Goal: Transaction & Acquisition: Purchase product/service

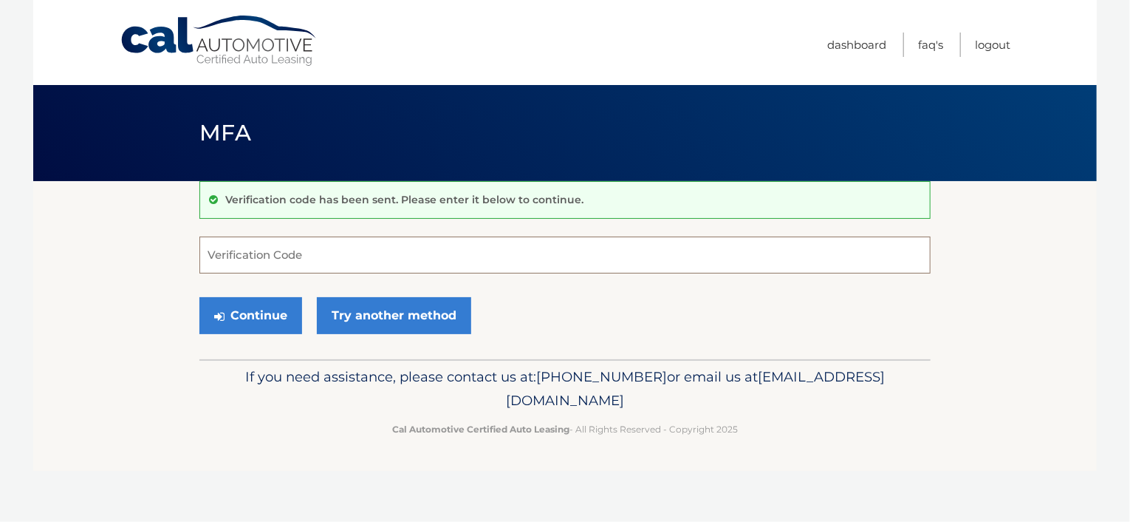
click at [375, 257] on input "Verification Code" at bounding box center [564, 254] width 731 height 37
type input "120027"
click at [272, 329] on button "Continue" at bounding box center [250, 315] width 103 height 37
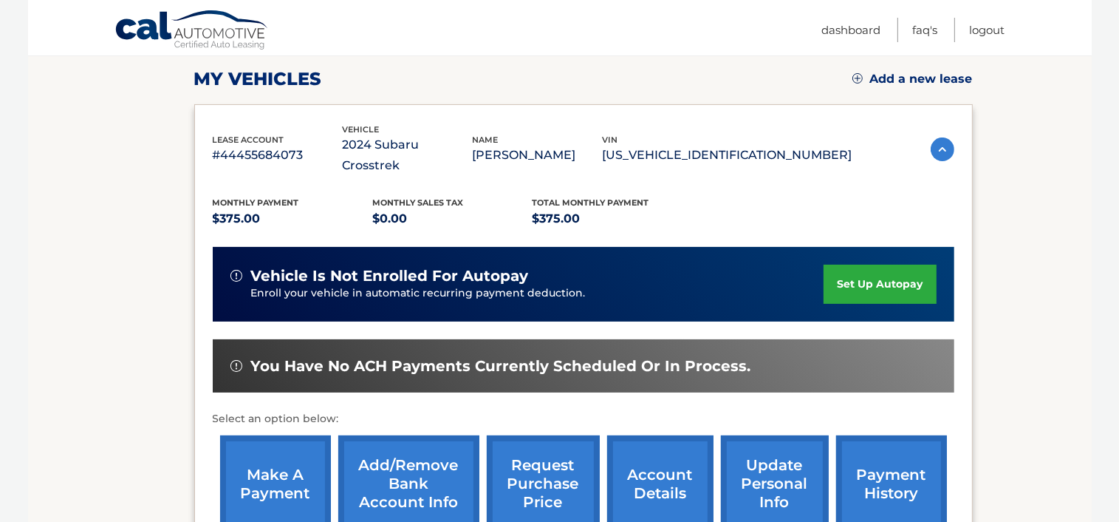
scroll to position [205, 0]
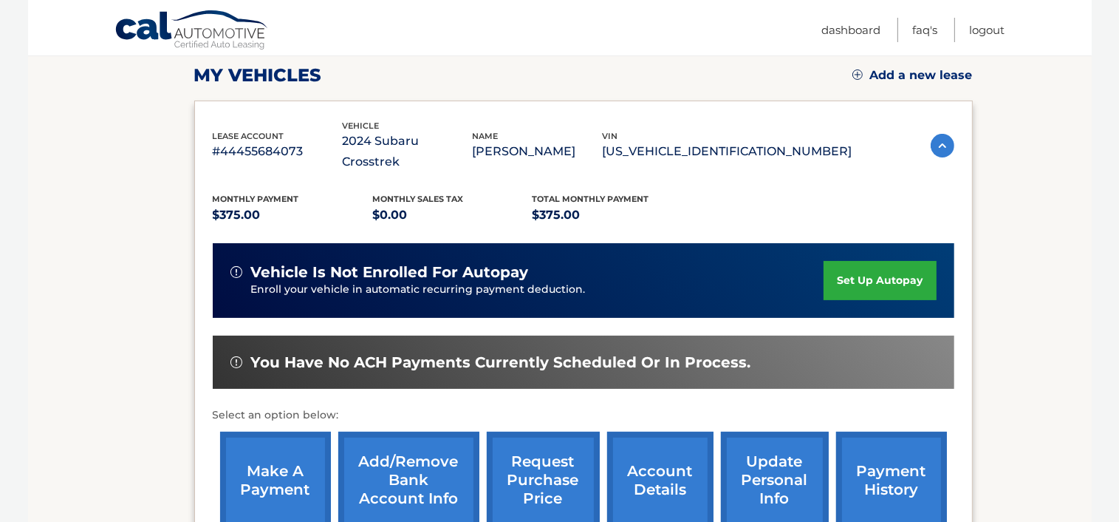
click at [278, 468] on link "make a payment" at bounding box center [275, 480] width 111 height 97
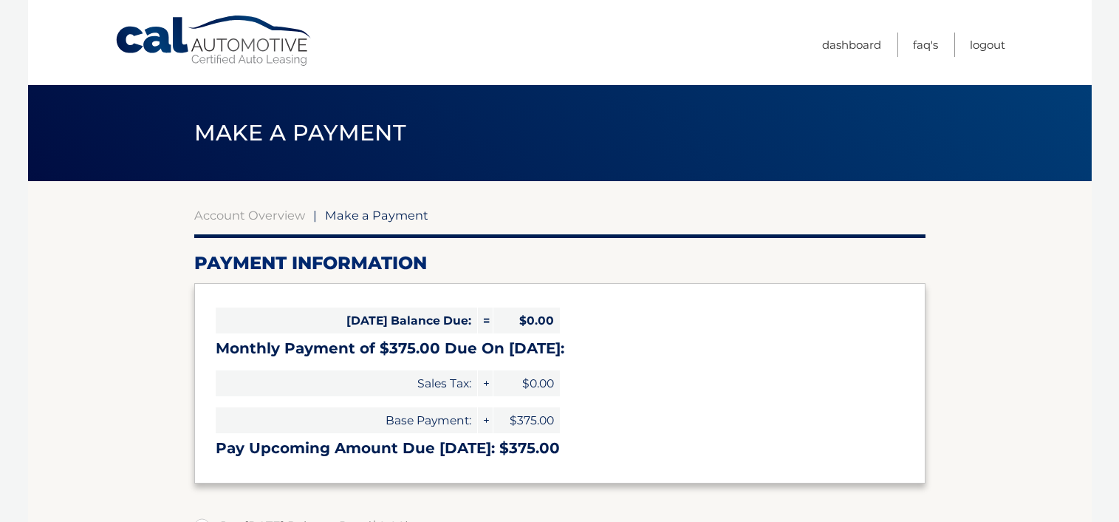
select select "Y2ZlMGQ0MTEtNDMzYy00ZWFiLTg1YzYtMjRjYTYwMTRlNTg4"
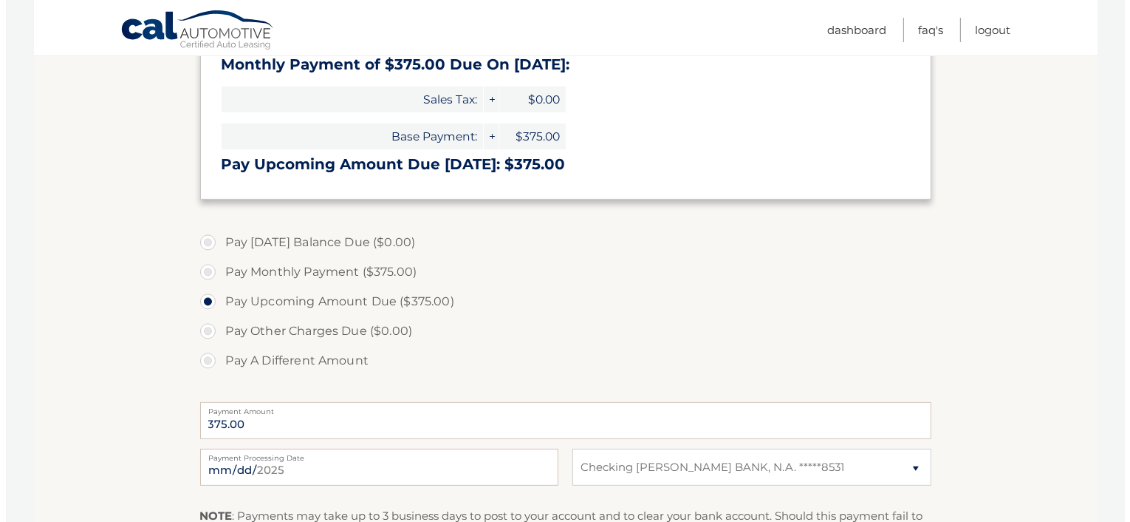
scroll to position [394, 0]
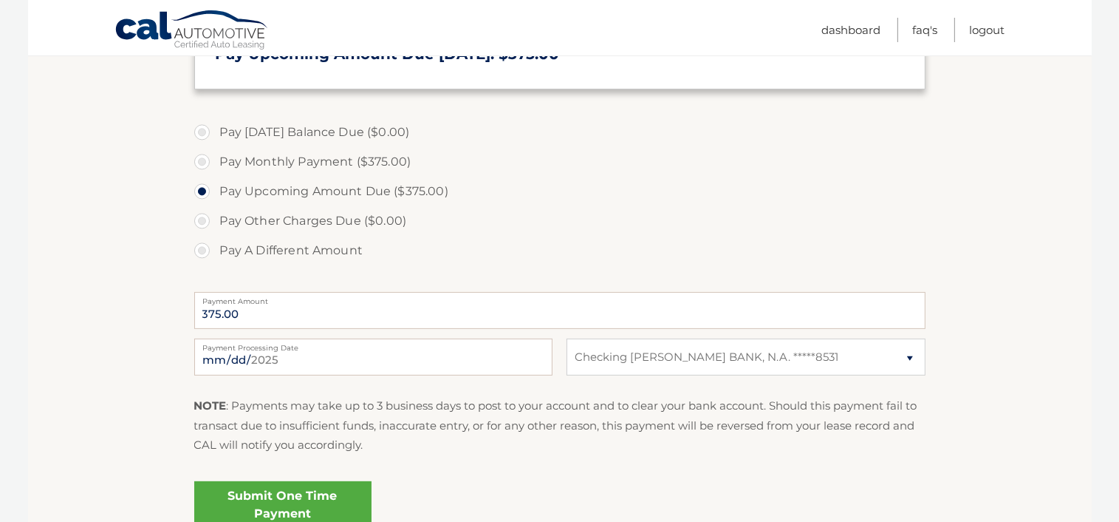
click at [310, 494] on link "Submit One Time Payment" at bounding box center [282, 504] width 177 height 47
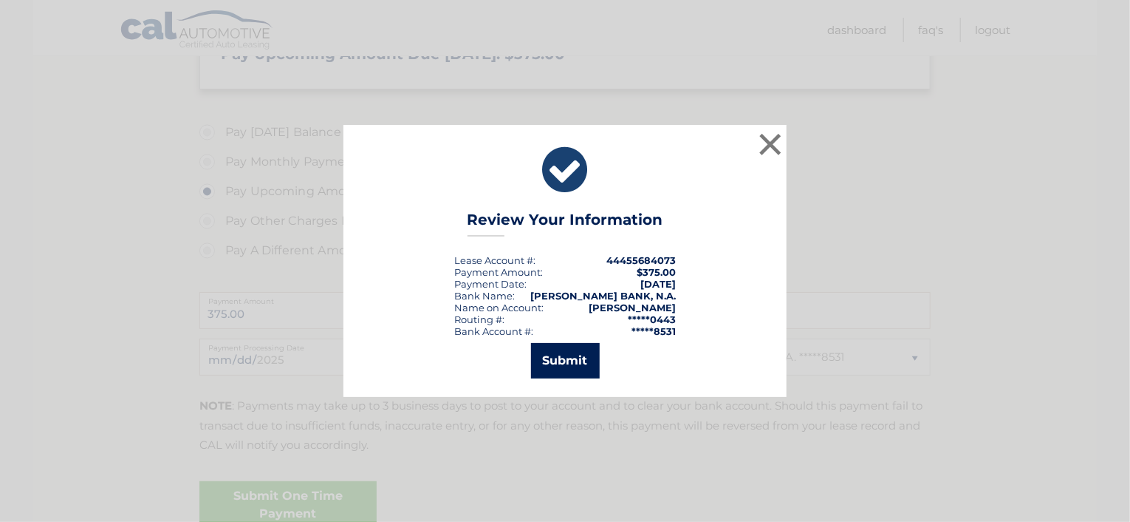
click at [558, 356] on button "Submit" at bounding box center [565, 360] width 69 height 35
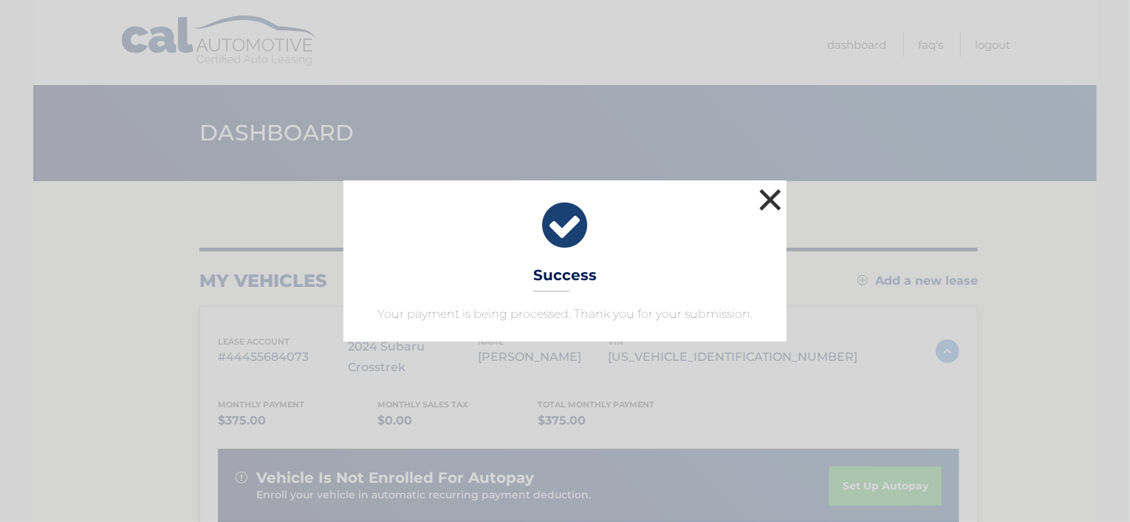
click at [774, 199] on button "×" at bounding box center [771, 200] width 30 height 30
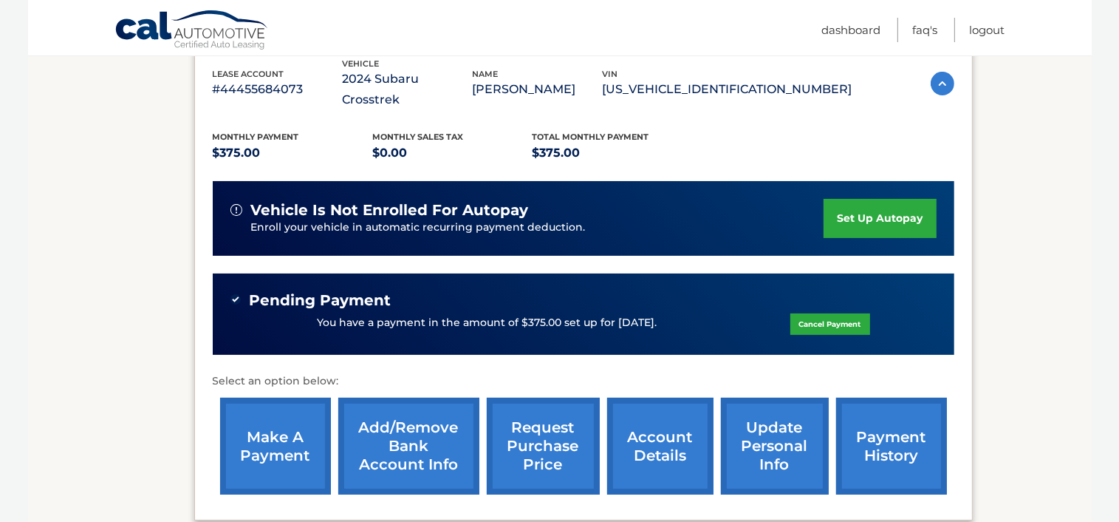
scroll to position [296, 0]
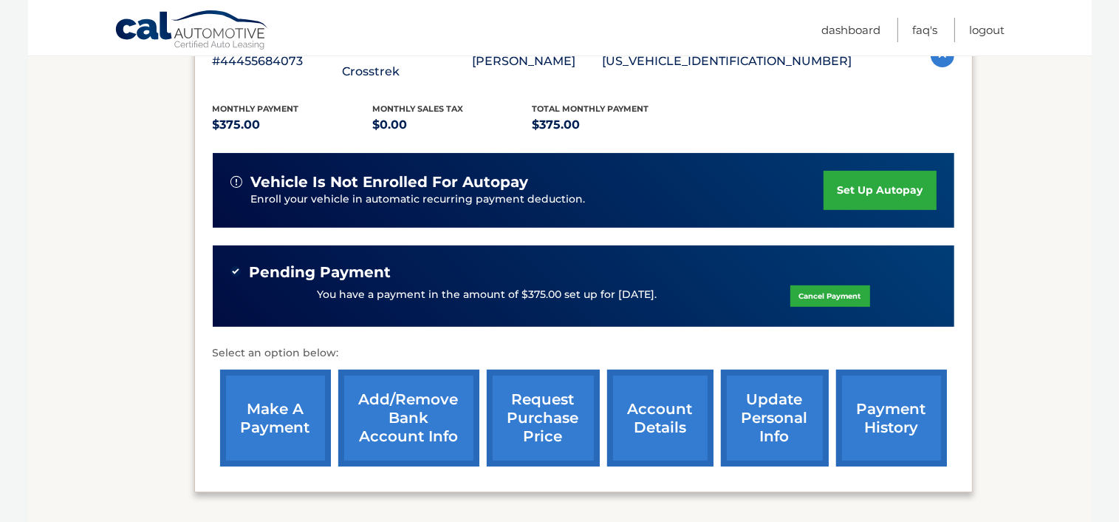
click at [921, 397] on link "payment history" at bounding box center [891, 417] width 111 height 97
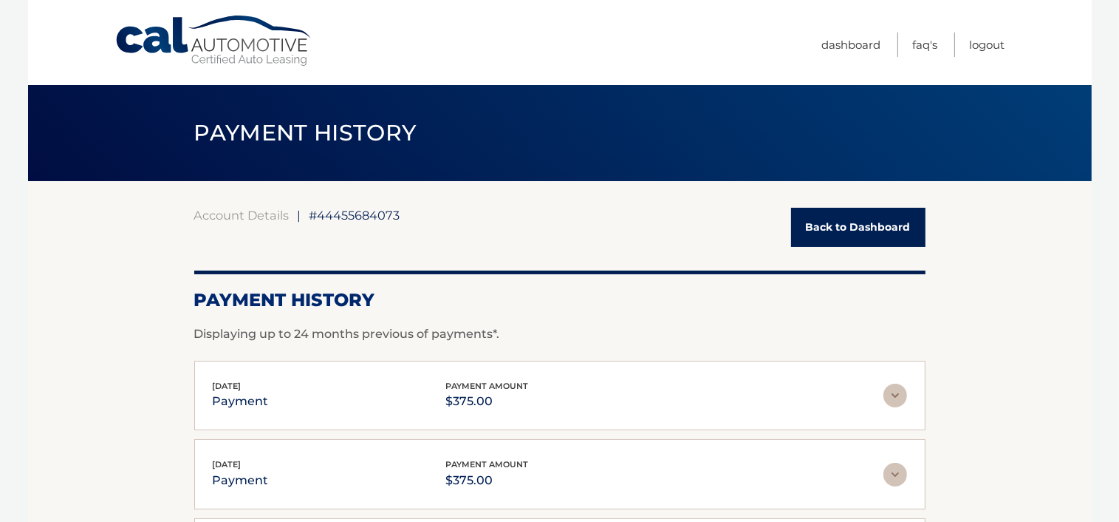
click at [893, 386] on img at bounding box center [896, 395] width 24 height 24
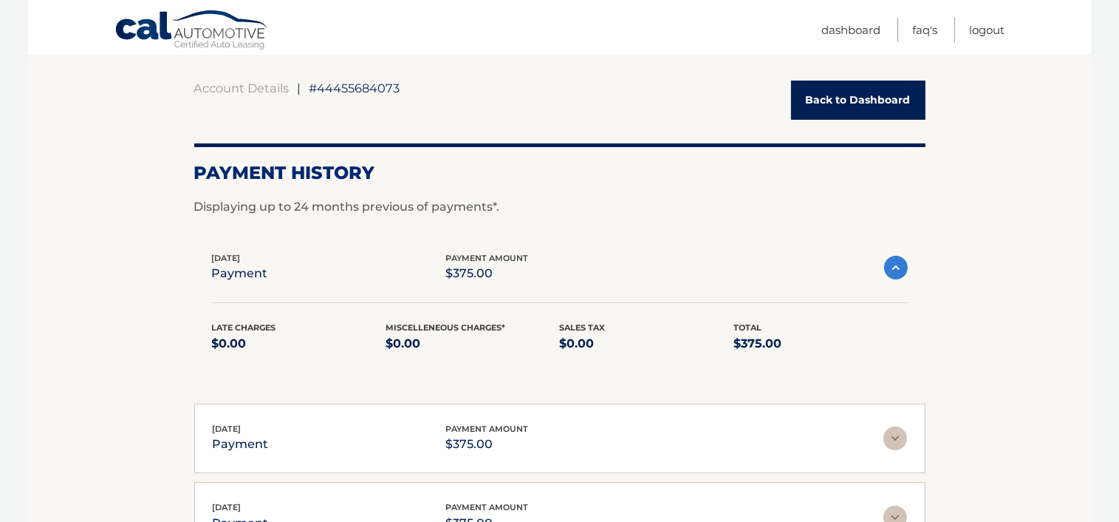
scroll to position [98, 0]
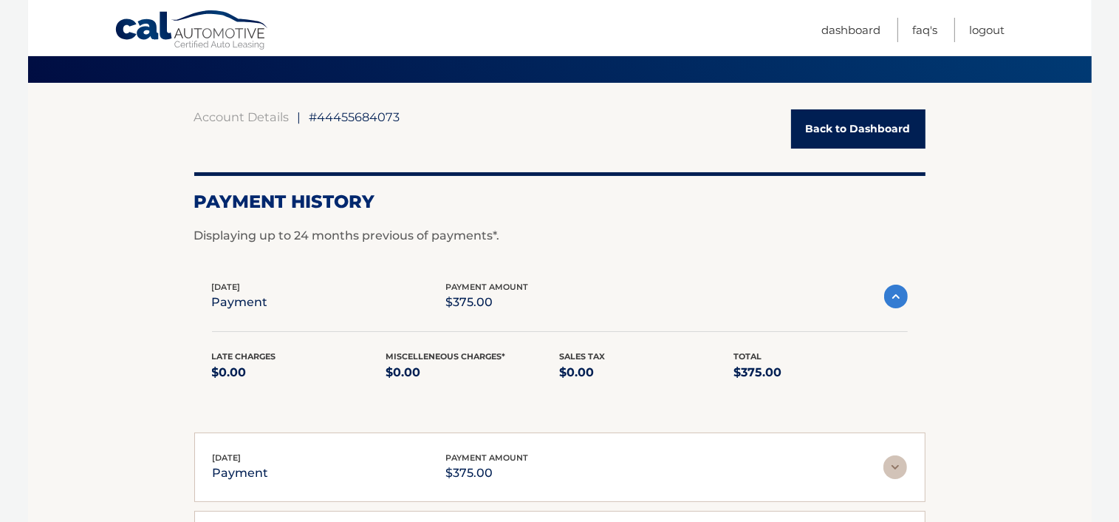
click at [884, 290] on img at bounding box center [896, 296] width 24 height 24
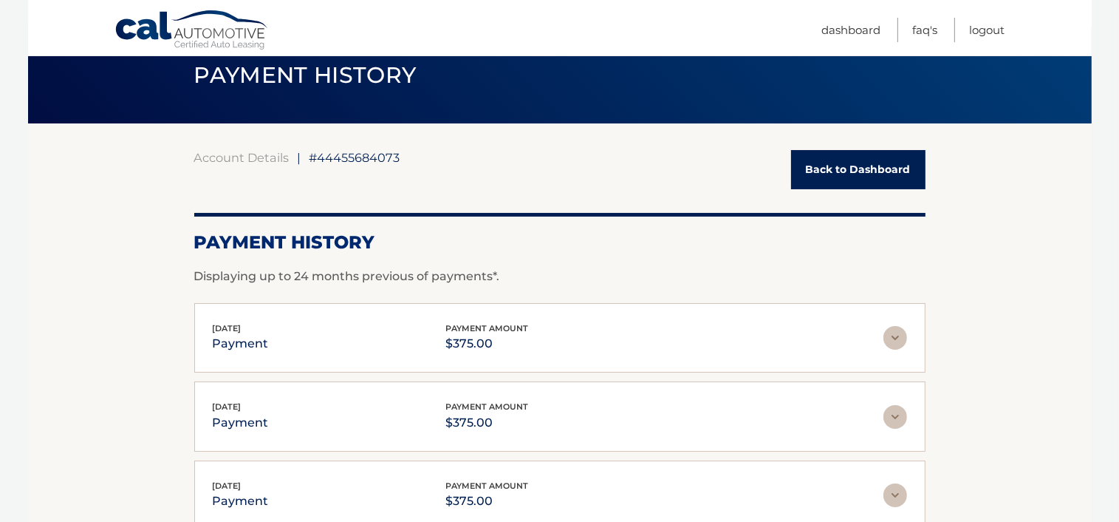
scroll to position [0, 0]
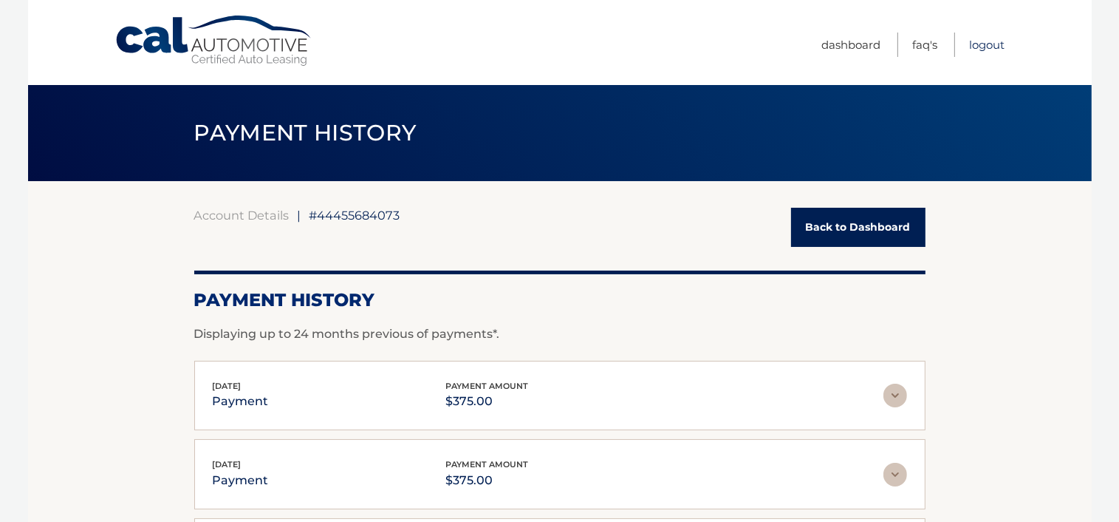
click at [990, 46] on link "Logout" at bounding box center [987, 45] width 35 height 24
